Goal: Find specific page/section: Find specific page/section

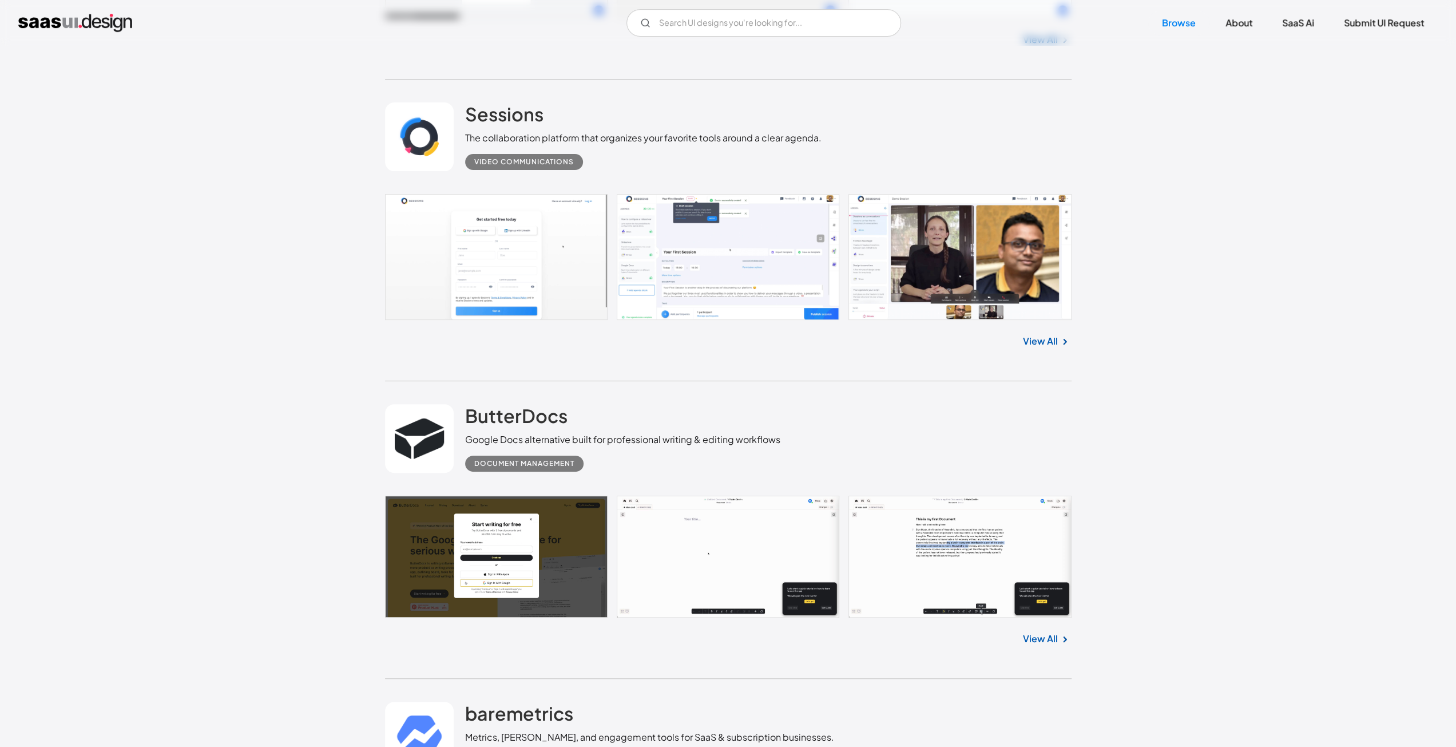
scroll to position [4635, 0]
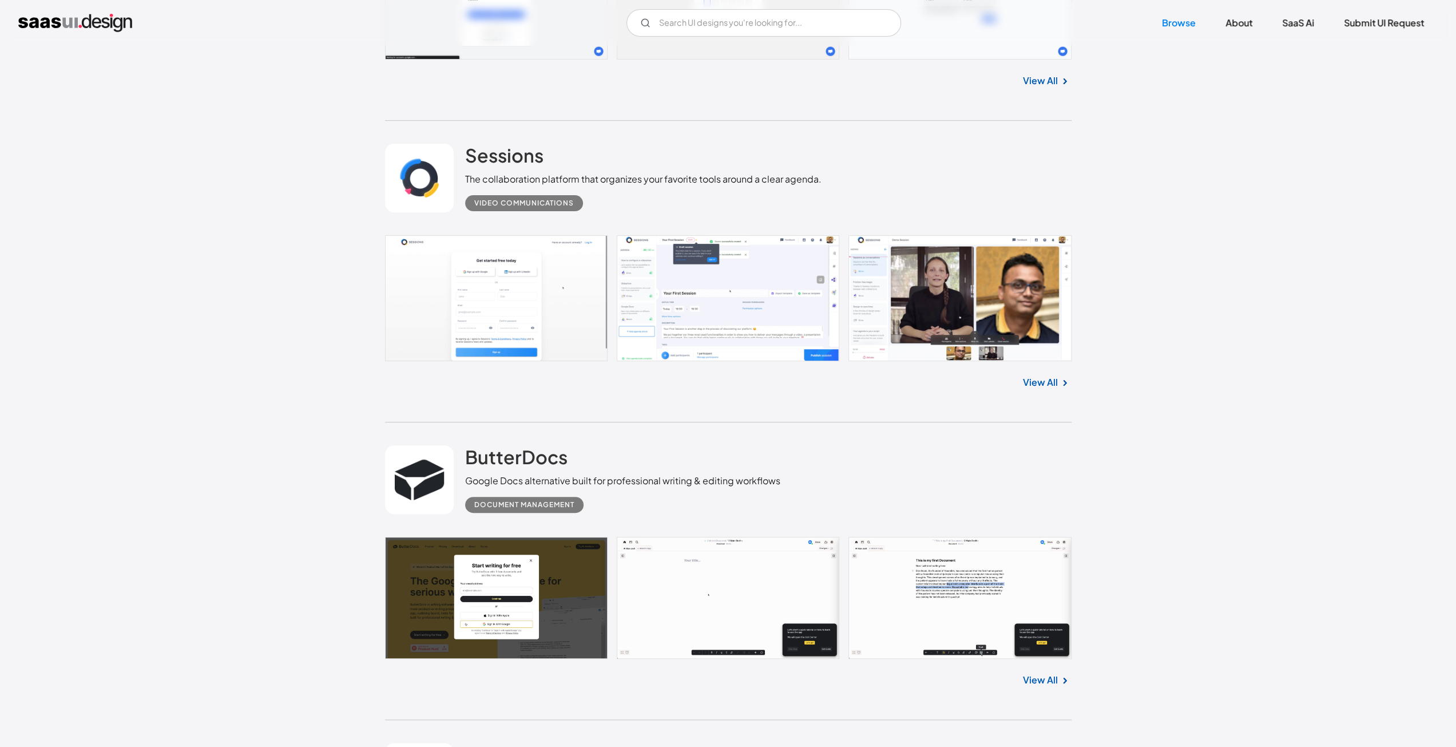
click at [668, 302] on link at bounding box center [728, 298] width 687 height 126
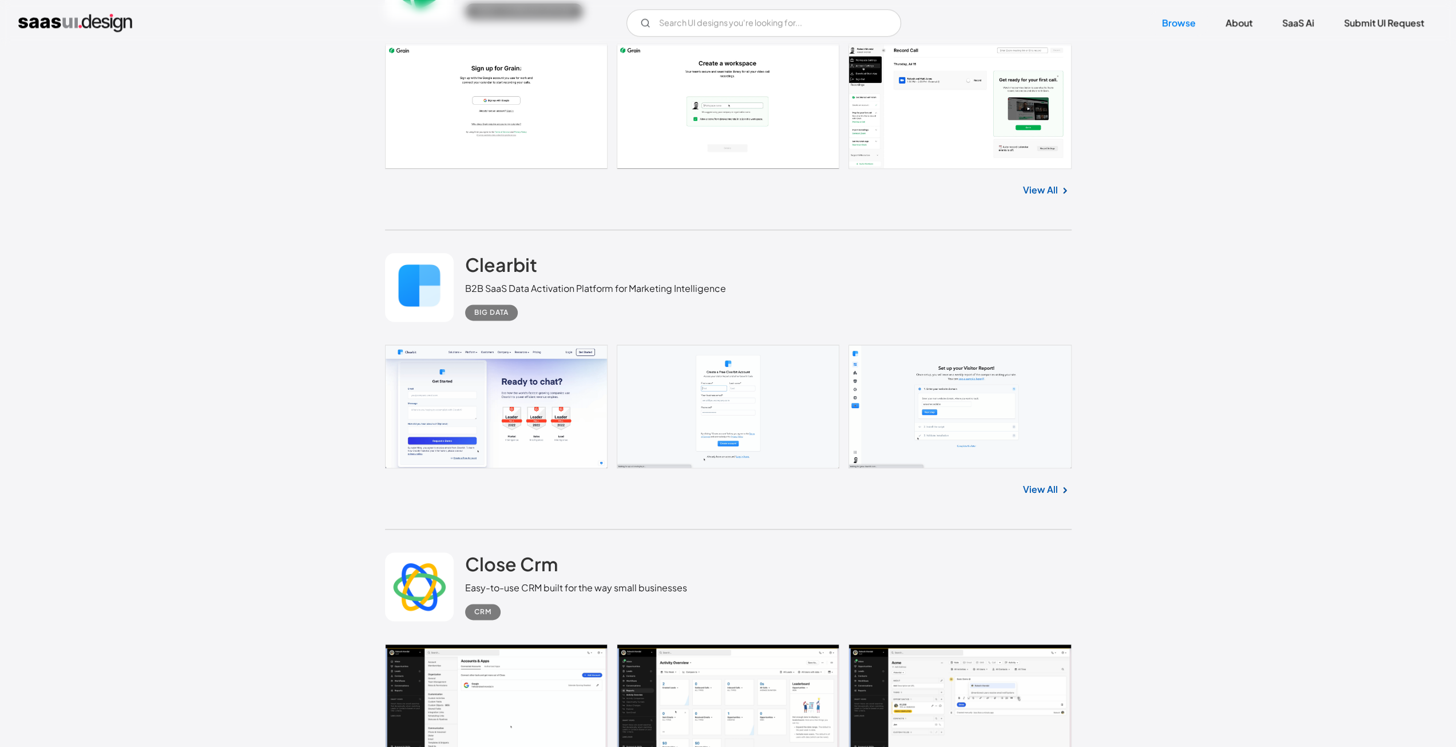
scroll to position [6065, 0]
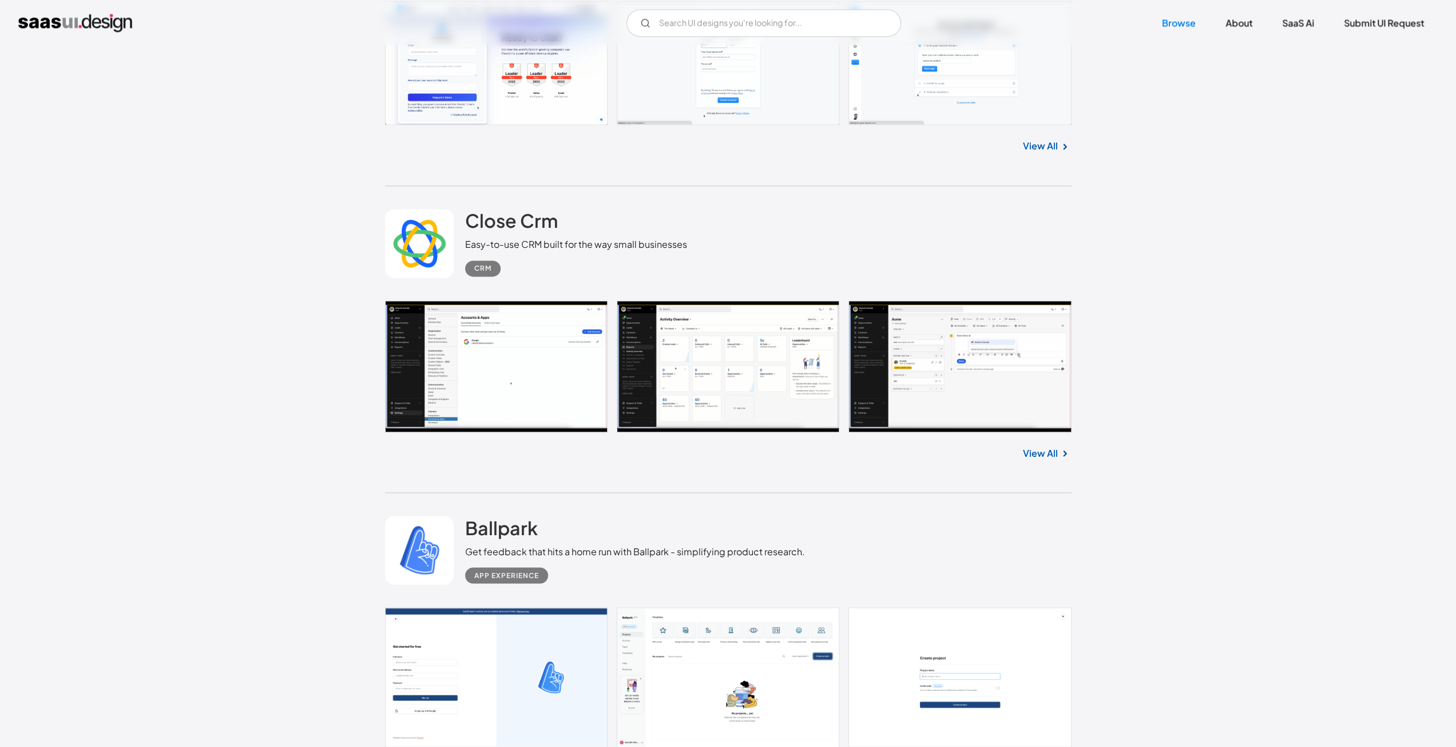
click at [570, 356] on link at bounding box center [728, 366] width 687 height 132
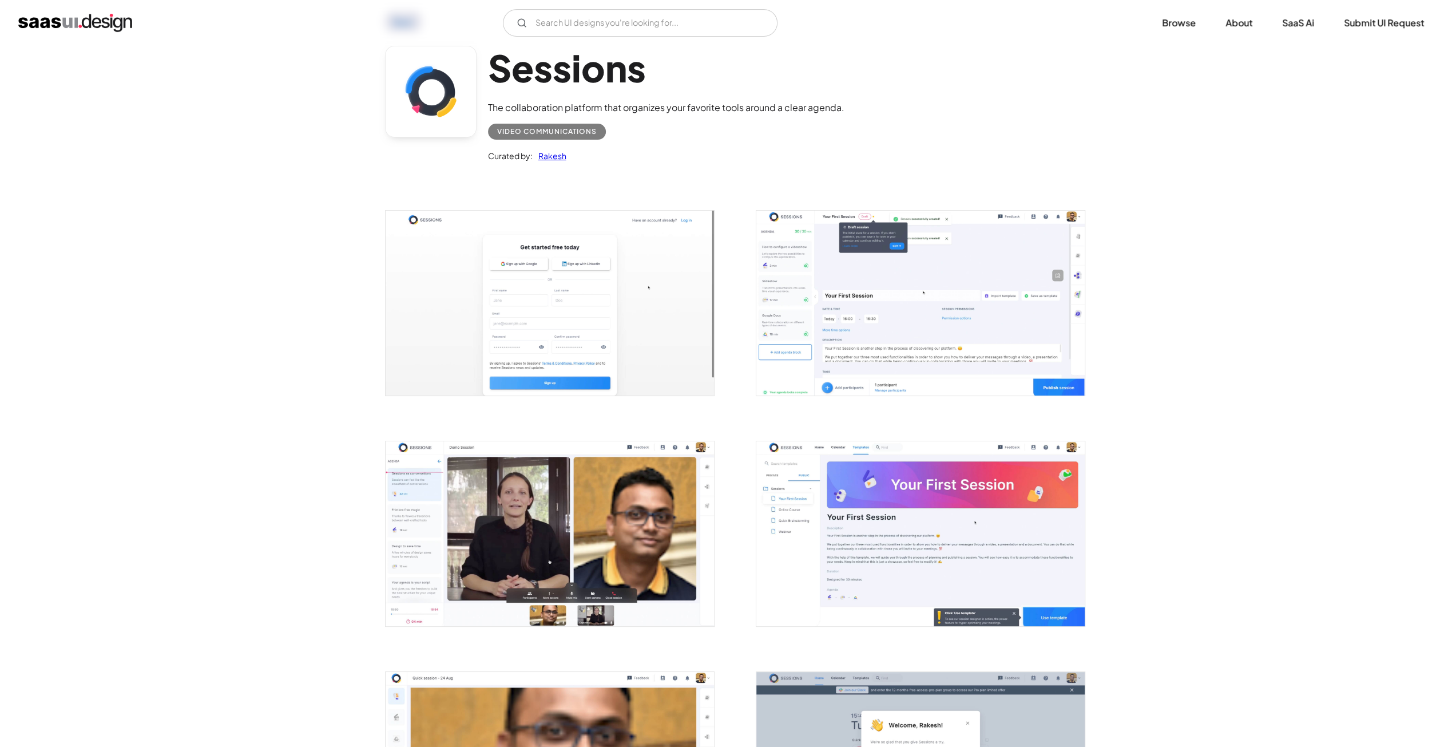
scroll to position [57, 0]
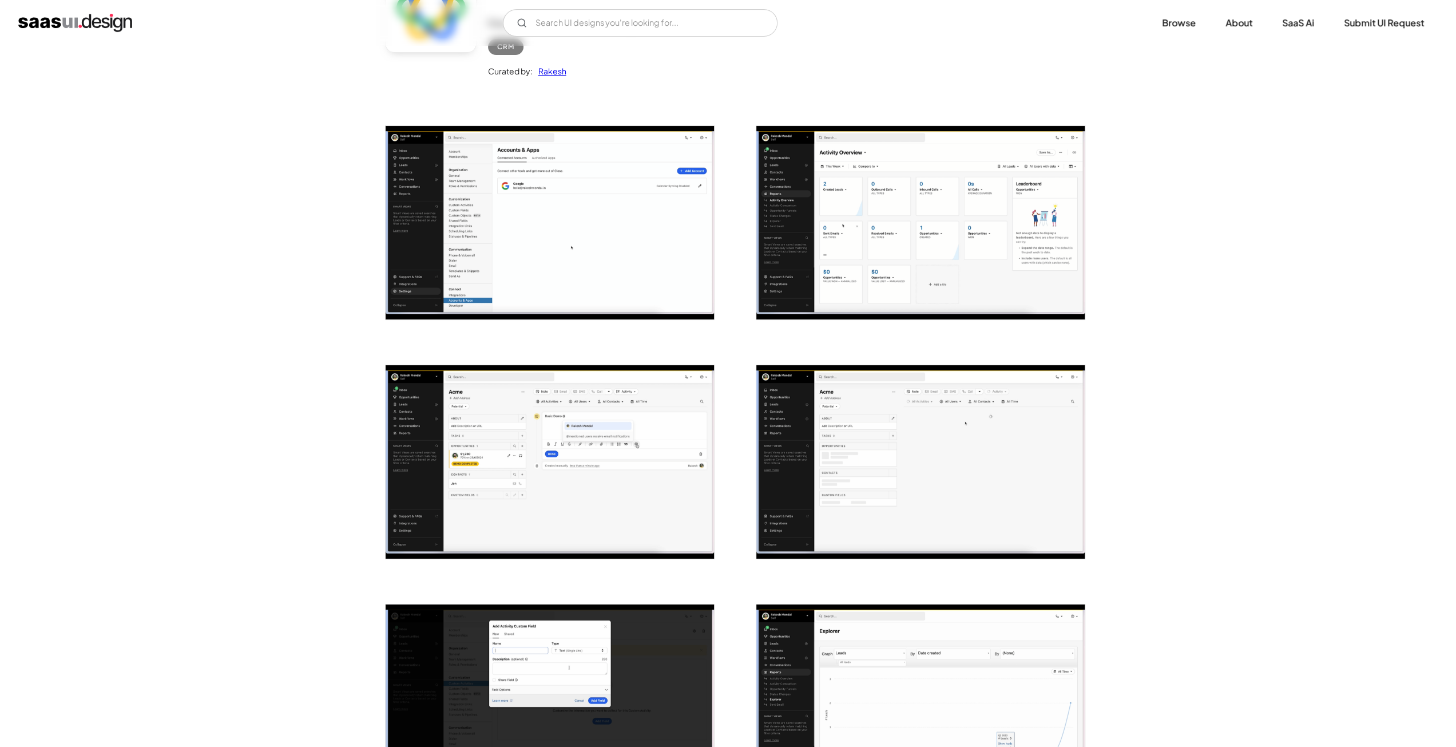
scroll to position [57, 0]
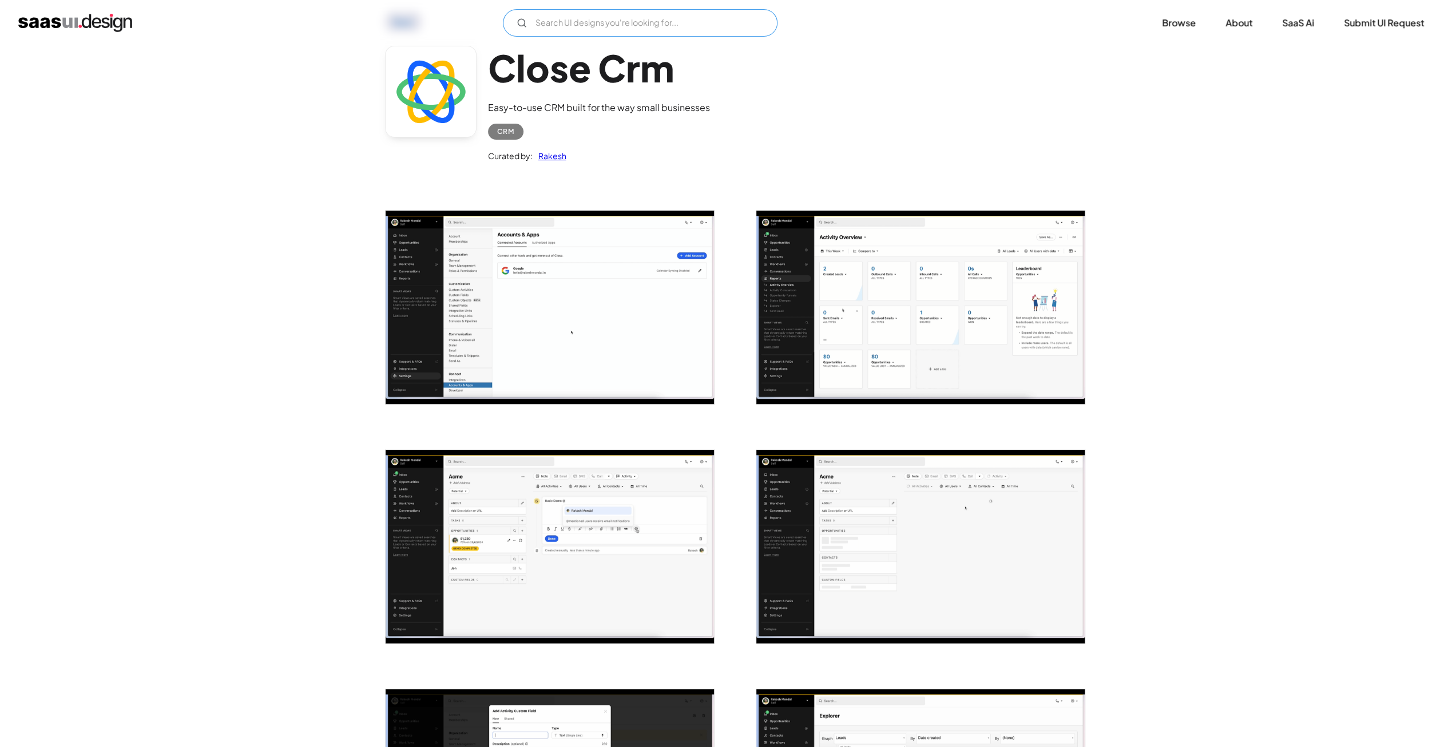
click at [642, 26] on input "Email Form" at bounding box center [640, 22] width 275 height 27
type input "analyze"
drag, startPoint x: 582, startPoint y: 33, endPoint x: 488, endPoint y: 30, distance: 95.0
click at [488, 30] on div "analyze Not found ! Thank you! Your submission has been received! Oops! Somethi…" at bounding box center [728, 22] width 1420 height 27
type input "Analysis"
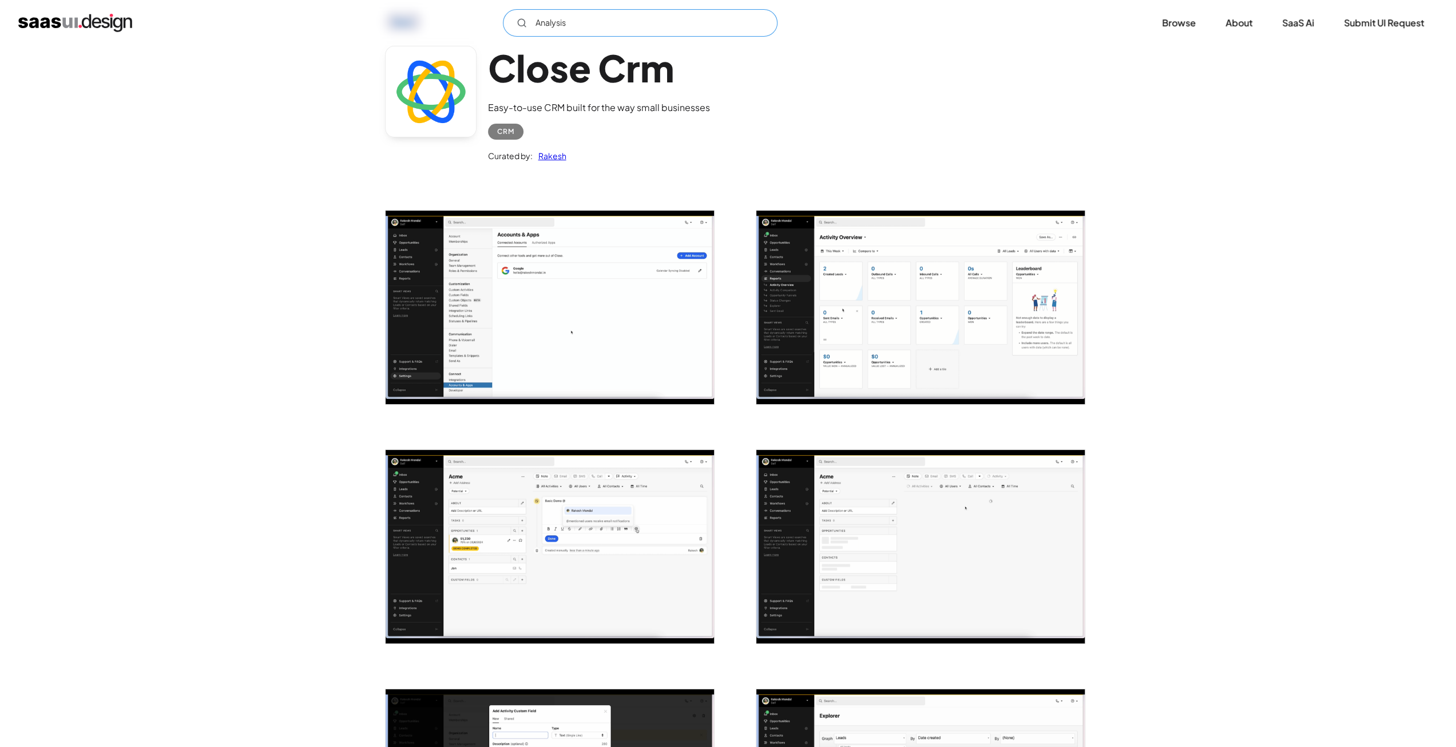
click at [534, 27] on input "Analysis" at bounding box center [640, 22] width 275 height 27
